Goal: Task Accomplishment & Management: Complete application form

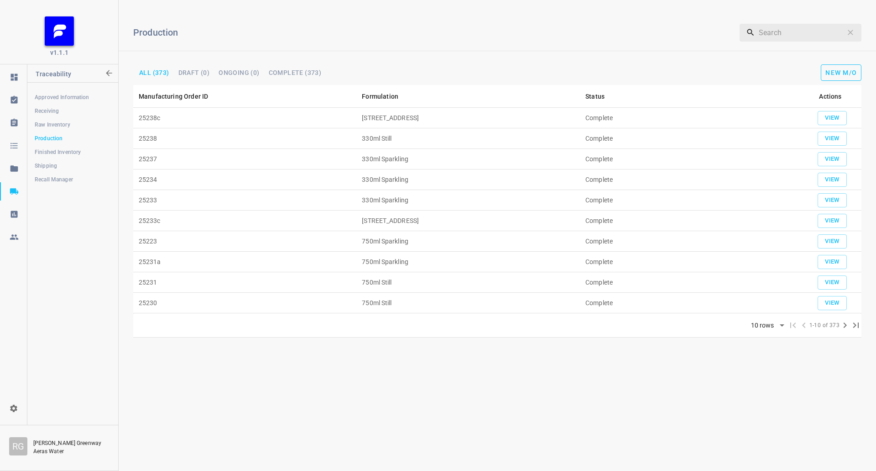
click at [845, 77] on button "New M/O" at bounding box center [841, 72] width 41 height 16
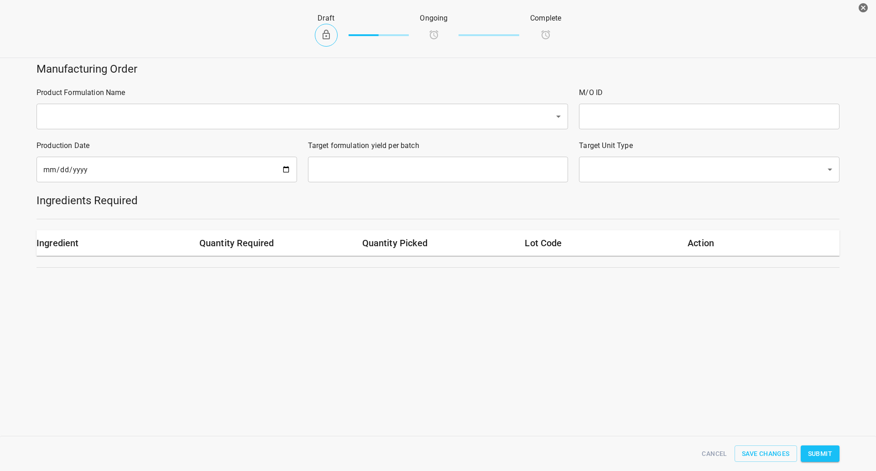
click at [261, 129] on div "​" at bounding box center [303, 117] width 532 height 26
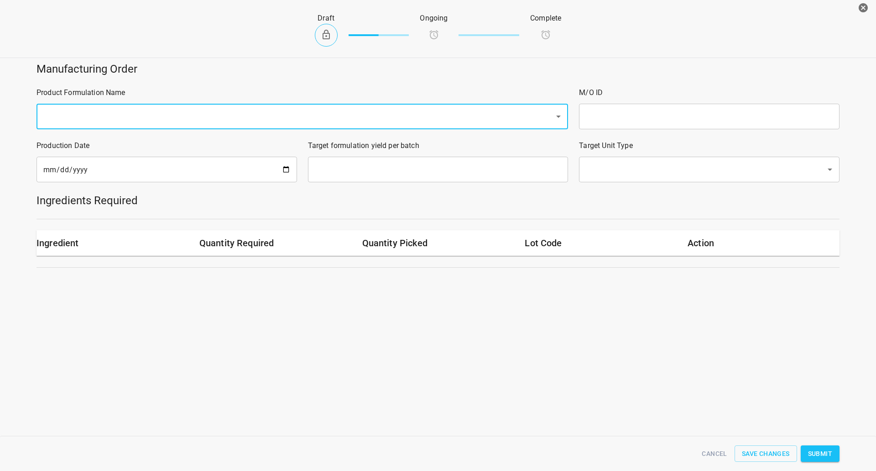
click at [256, 126] on div "​" at bounding box center [303, 117] width 532 height 26
click at [250, 124] on input "text" at bounding box center [290, 116] width 498 height 17
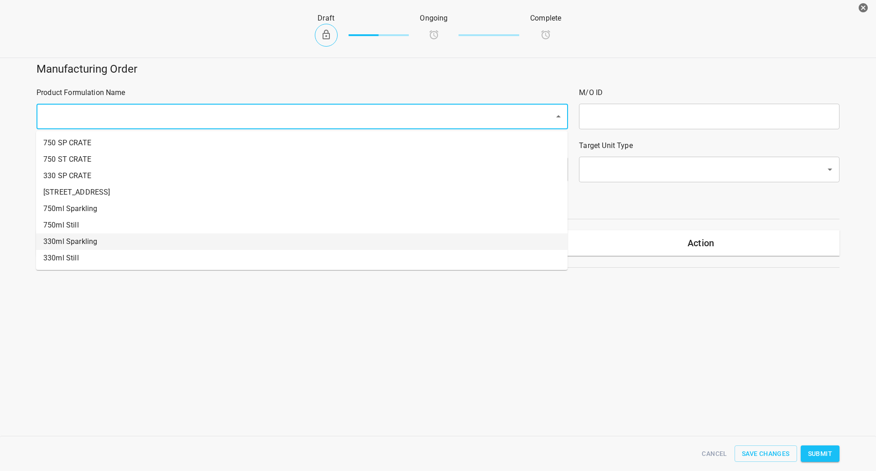
click at [79, 249] on li "330ml Sparkling" at bounding box center [302, 241] width 532 height 16
type input "1"
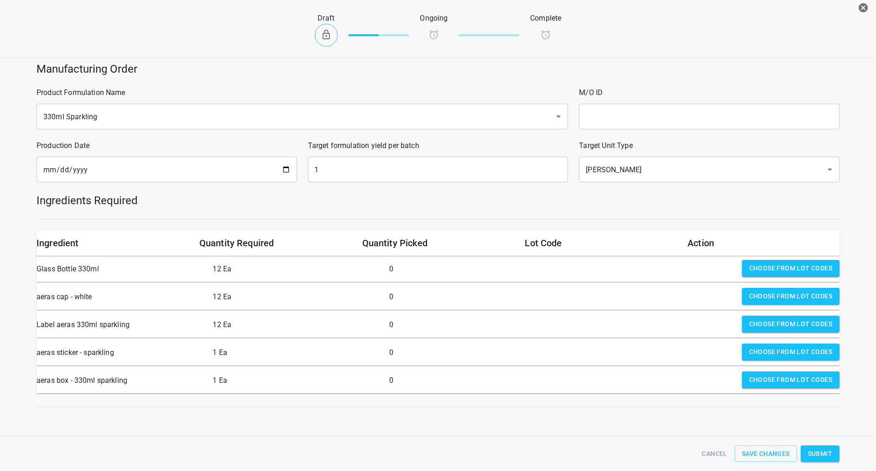
click at [77, 257] on div "Glass Bottle 330ml" at bounding box center [121, 269] width 176 height 26
click at [103, 111] on input "330ml Sparkling" at bounding box center [290, 116] width 498 height 17
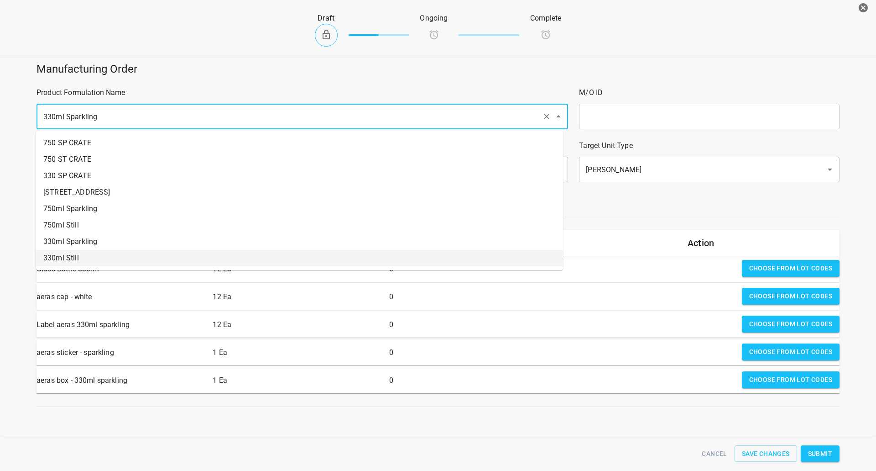
click at [68, 260] on li "330ml Still" at bounding box center [299, 258] width 527 height 16
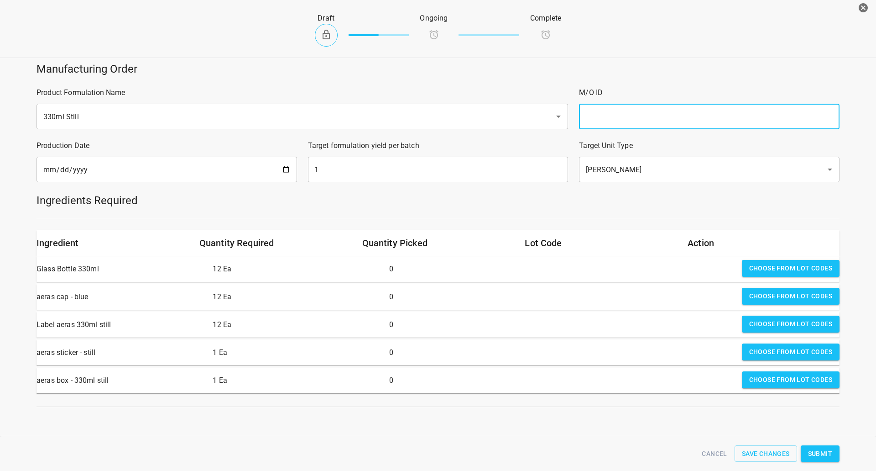
drag, startPoint x: 604, startPoint y: 115, endPoint x: 607, endPoint y: 105, distance: 10.5
click at [604, 115] on input "text" at bounding box center [709, 117] width 261 height 26
type input "25239"
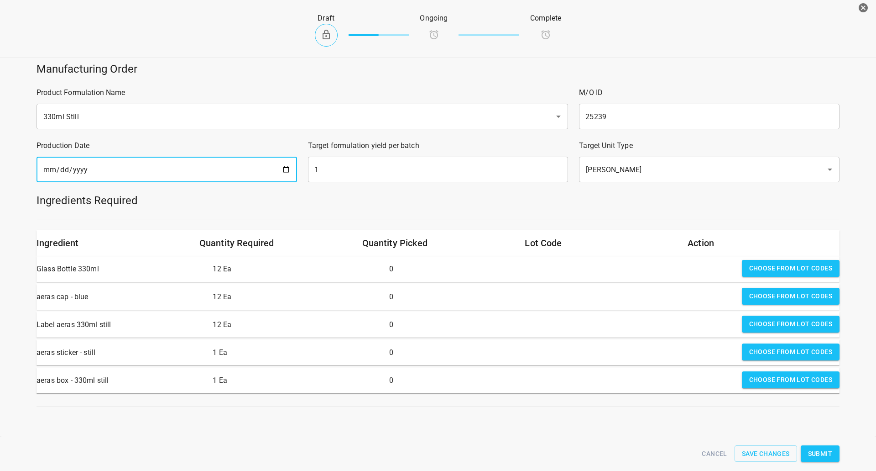
click at [288, 167] on input "[DATE]" at bounding box center [167, 170] width 261 height 26
type input "[DATE]"
click at [335, 177] on input "1" at bounding box center [438, 170] width 261 height 26
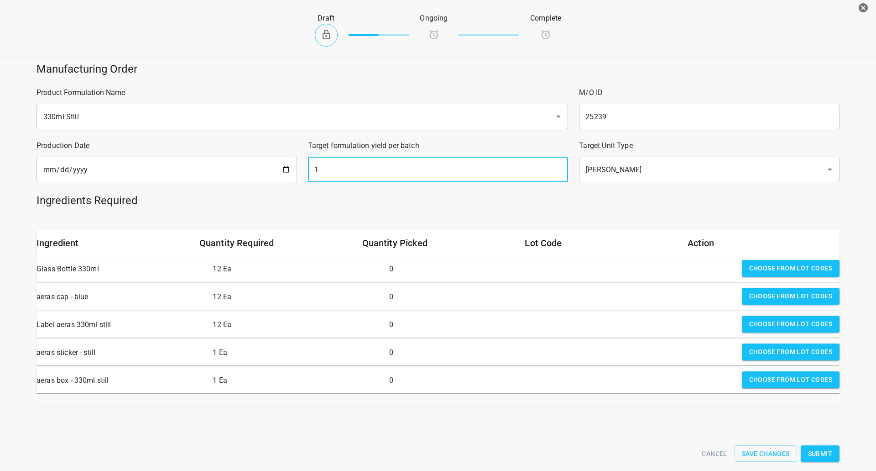
click at [335, 177] on input "1" at bounding box center [438, 170] width 261 height 26
type input "1451"
click at [759, 274] on button "Choose from lot codes" at bounding box center [791, 268] width 98 height 17
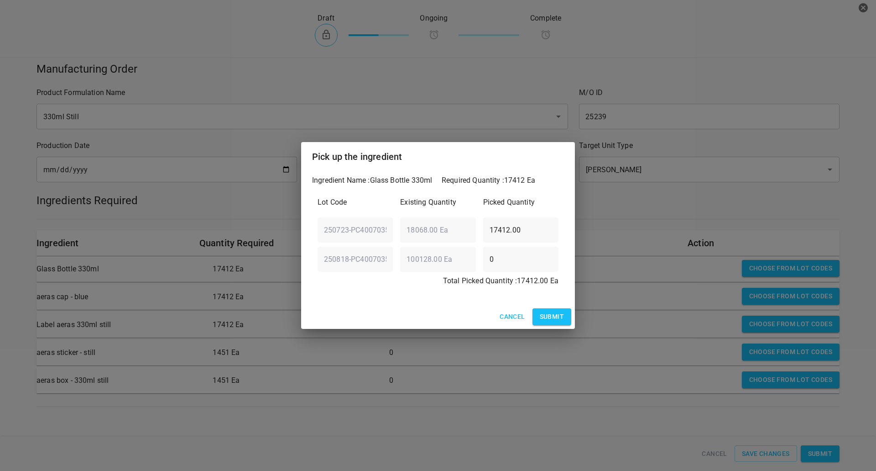
click at [551, 322] on span "Submit" at bounding box center [552, 316] width 24 height 11
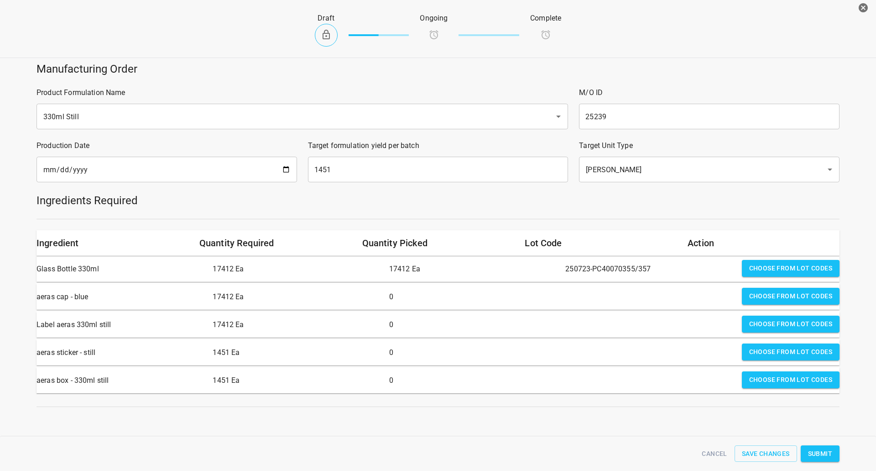
click at [768, 293] on span "Choose from lot codes" at bounding box center [790, 295] width 83 height 11
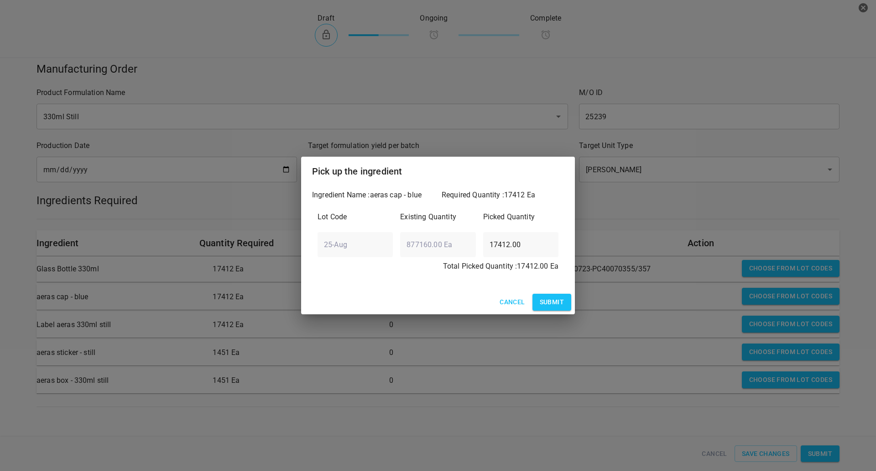
click at [549, 307] on span "Submit" at bounding box center [552, 301] width 24 height 11
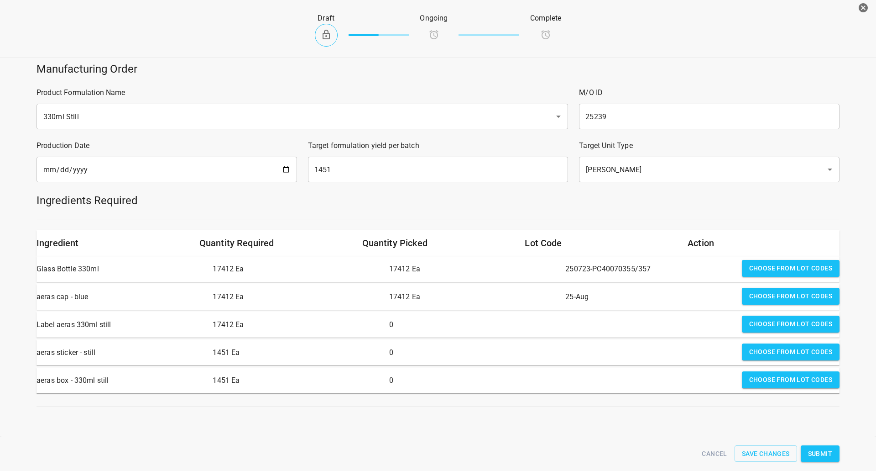
drag, startPoint x: 777, startPoint y: 325, endPoint x: 773, endPoint y: 324, distance: 4.8
click at [776, 324] on span "Choose from lot codes" at bounding box center [790, 323] width 83 height 11
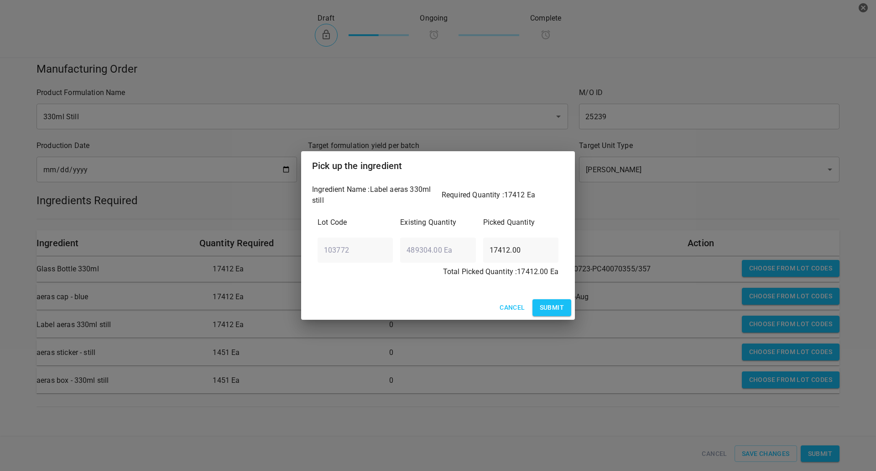
drag, startPoint x: 547, startPoint y: 310, endPoint x: 647, endPoint y: 330, distance: 101.6
click at [546, 310] on span "Submit" at bounding box center [552, 307] width 24 height 11
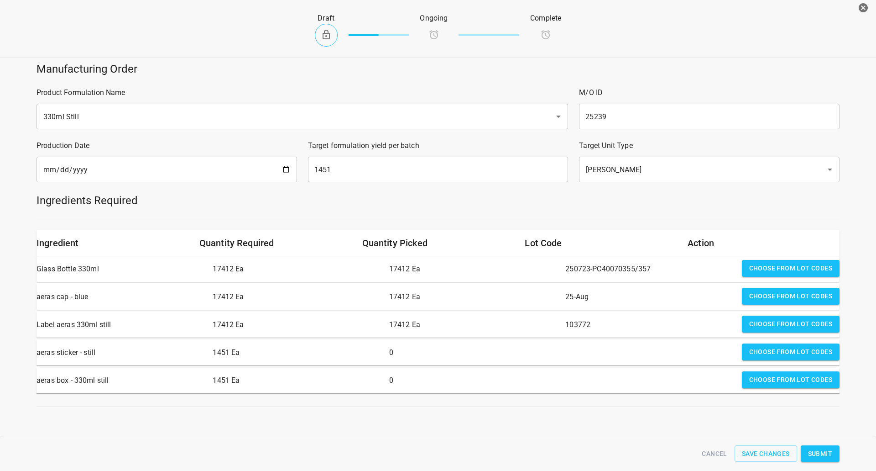
click at [788, 351] on span "Choose from lot codes" at bounding box center [790, 351] width 83 height 11
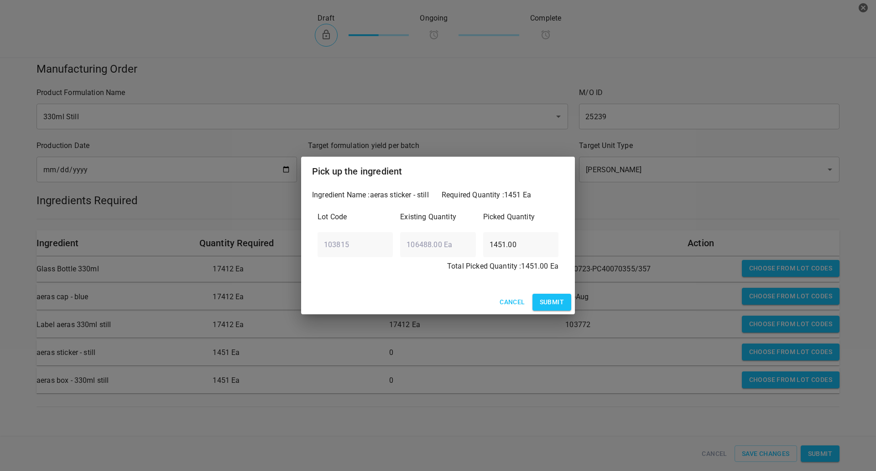
click at [553, 304] on span "Submit" at bounding box center [552, 301] width 24 height 11
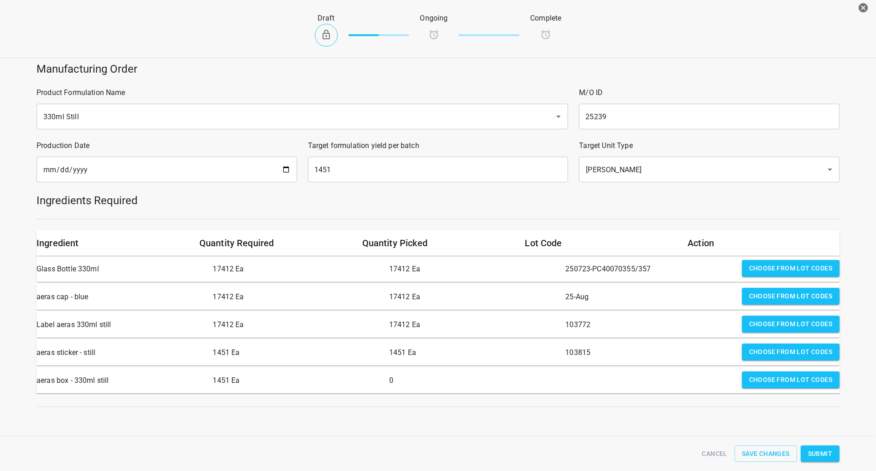
drag, startPoint x: 812, startPoint y: 374, endPoint x: 768, endPoint y: 367, distance: 44.3
click at [810, 374] on span "Choose from lot codes" at bounding box center [790, 379] width 83 height 11
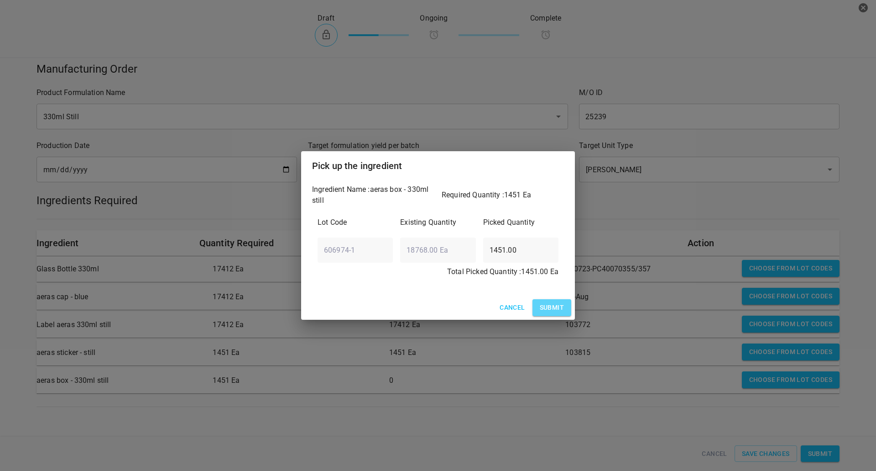
click at [551, 309] on span "Submit" at bounding box center [552, 307] width 24 height 11
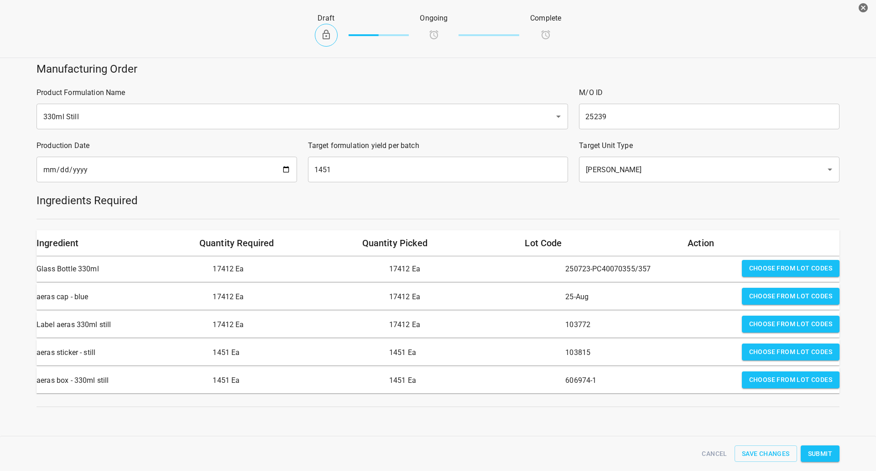
click at [816, 449] on span "Submit" at bounding box center [820, 453] width 24 height 11
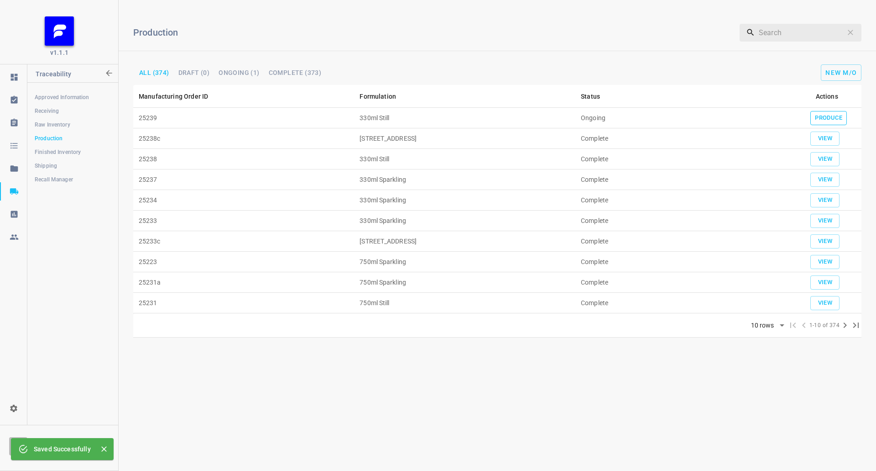
click at [823, 120] on span "Produce" at bounding box center [828, 118] width 27 height 10
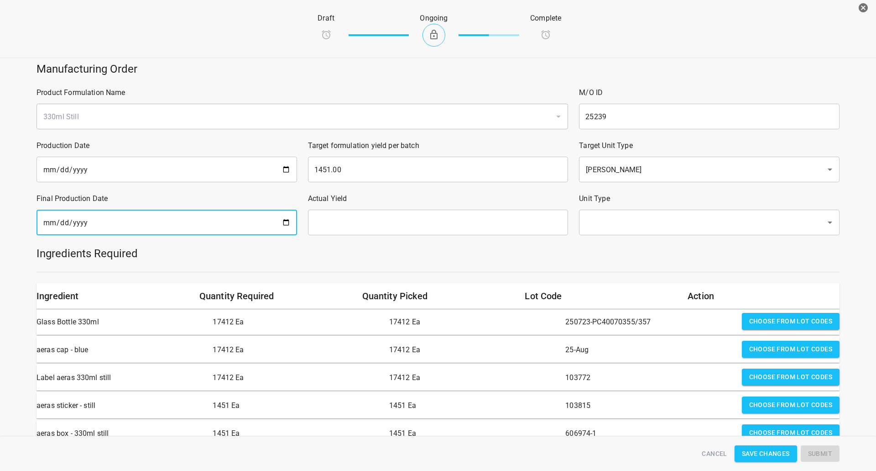
drag, startPoint x: 177, startPoint y: 228, endPoint x: 183, endPoint y: 231, distance: 7.8
click at [177, 228] on input "date" at bounding box center [167, 222] width 261 height 26
click at [283, 219] on input "date" at bounding box center [167, 222] width 261 height 26
type input "[DATE]"
click at [345, 230] on input "text" at bounding box center [438, 222] width 261 height 26
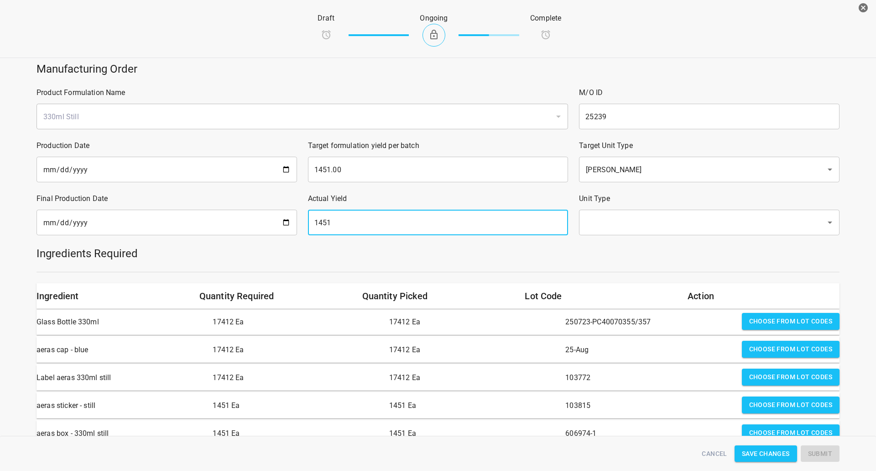
type input "1451"
drag, startPoint x: 634, startPoint y: 222, endPoint x: 632, endPoint y: 226, distance: 4.9
click at [634, 222] on input "text" at bounding box center [696, 222] width 227 height 17
drag, startPoint x: 621, startPoint y: 237, endPoint x: 613, endPoint y: 249, distance: 14.2
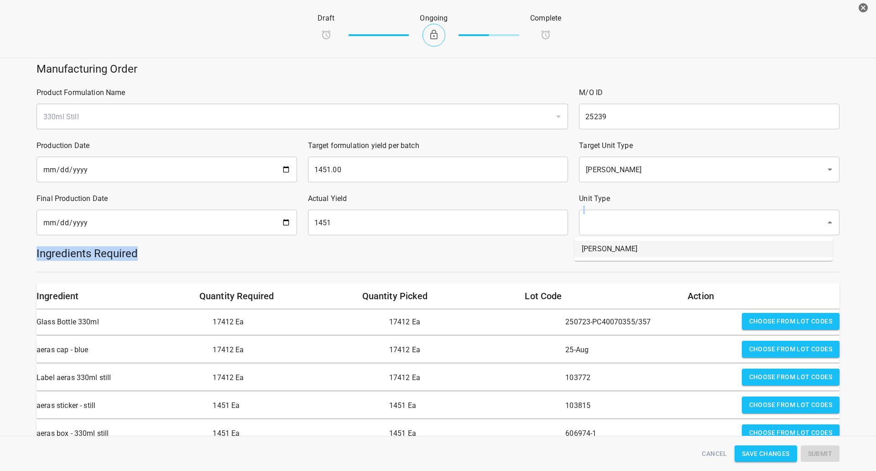
click at [612, 243] on li "[PERSON_NAME]" at bounding box center [704, 249] width 258 height 16
click at [568, 273] on div at bounding box center [438, 271] width 814 height 11
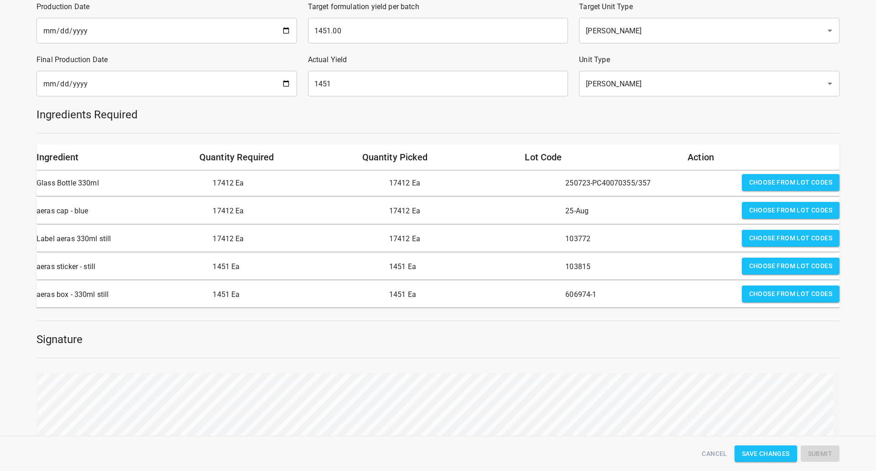
scroll to position [183, 0]
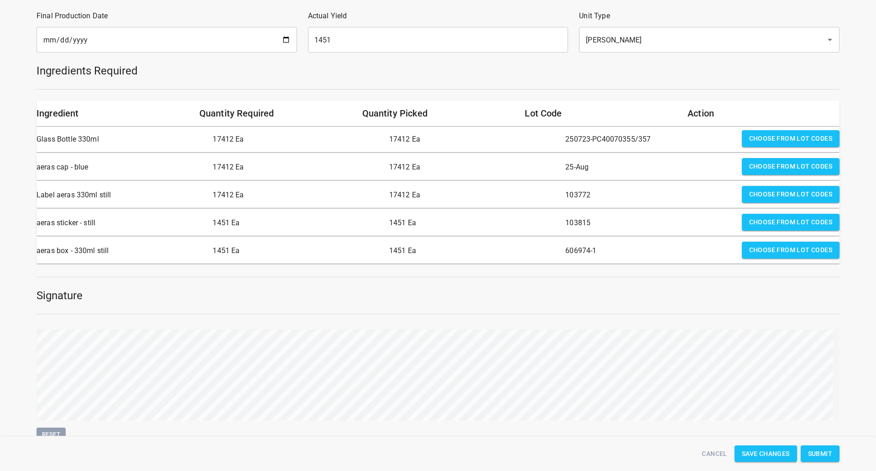
click at [814, 455] on span "Submit" at bounding box center [820, 453] width 24 height 11
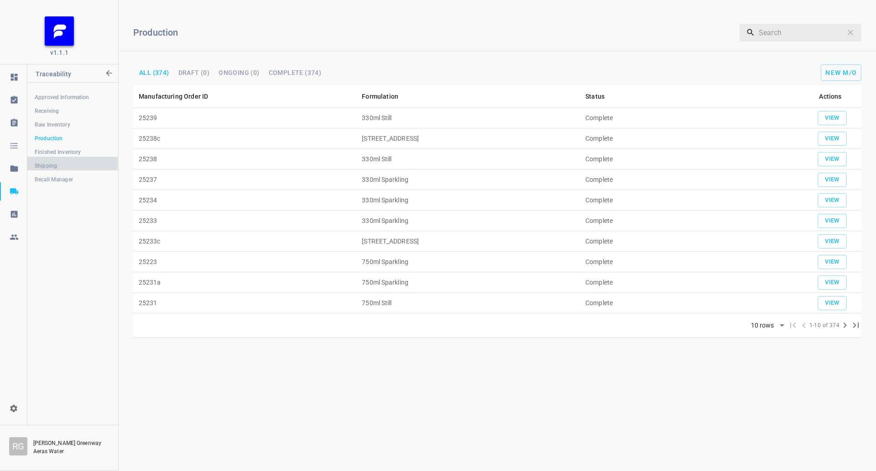
click at [58, 167] on span "Shipping" at bounding box center [73, 165] width 76 height 9
